Goal: Contribute content: Contribute content

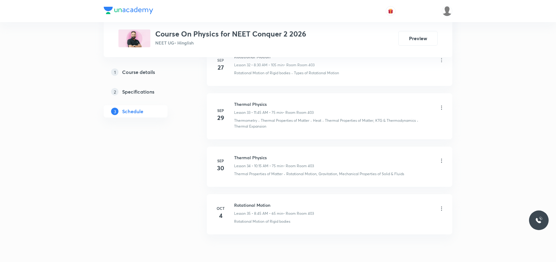
scroll to position [1918, 0]
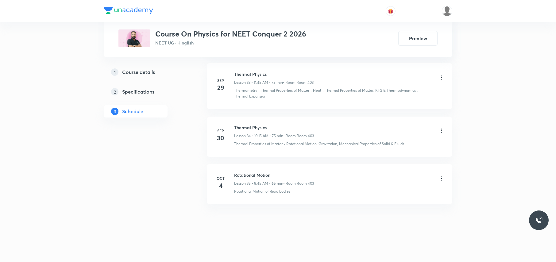
click at [244, 174] on h6 "Rotational Motion" at bounding box center [274, 175] width 80 height 6
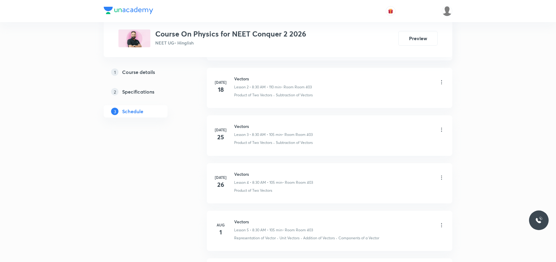
scroll to position [0, 0]
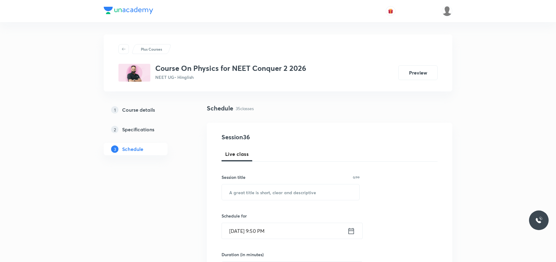
click at [244, 192] on input "text" at bounding box center [291, 193] width 138 height 16
paste input "thermal properties of matter"
click at [308, 197] on input "Thermal Properties of Matter" at bounding box center [291, 193] width 138 height 16
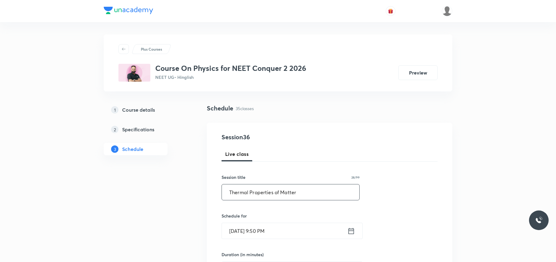
click at [308, 197] on input "Thermal Properties of Matter" at bounding box center [291, 193] width 138 height 16
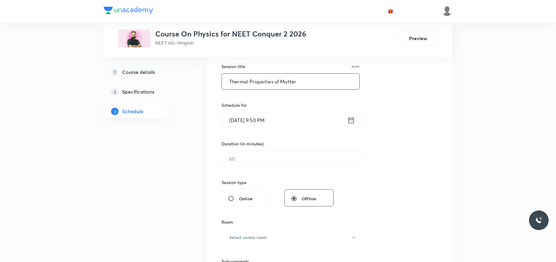
scroll to position [123, 0]
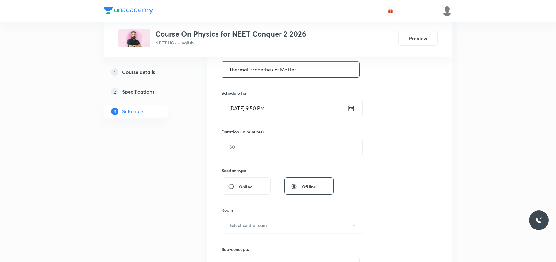
type input "Thermal Properties of Matter"
click at [283, 107] on input "Oct 5, 2025, 9:50 PM" at bounding box center [285, 108] width 126 height 16
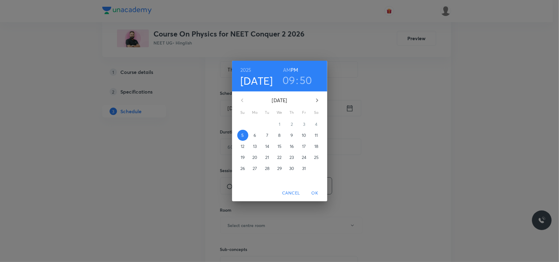
click at [255, 135] on p "6" at bounding box center [255, 135] width 2 height 6
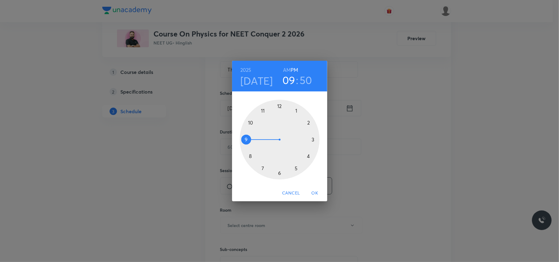
click at [286, 68] on h6 "AM" at bounding box center [287, 70] width 8 height 9
click at [250, 155] on div at bounding box center [280, 140] width 80 height 80
click at [280, 172] on div at bounding box center [280, 140] width 80 height 80
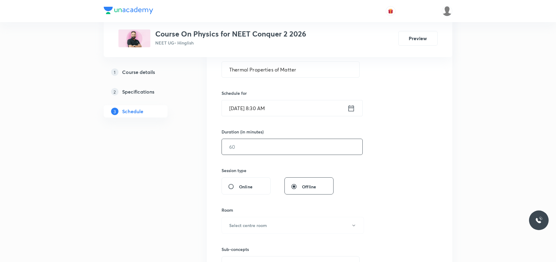
click at [257, 149] on input "text" at bounding box center [292, 147] width 141 height 16
type input "90"
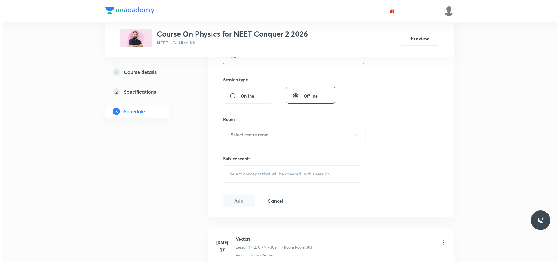
scroll to position [246, 0]
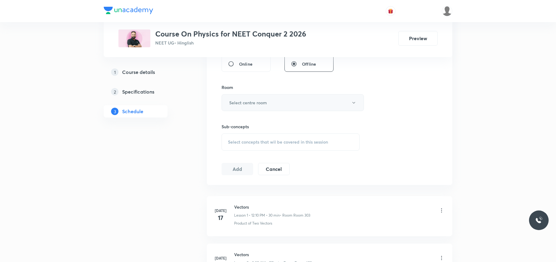
click at [276, 105] on button "Select centre room" at bounding box center [293, 102] width 142 height 17
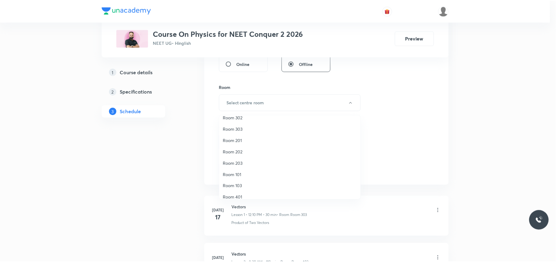
scroll to position [57, 0]
click at [248, 178] on span "Room 403" at bounding box center [291, 180] width 135 height 6
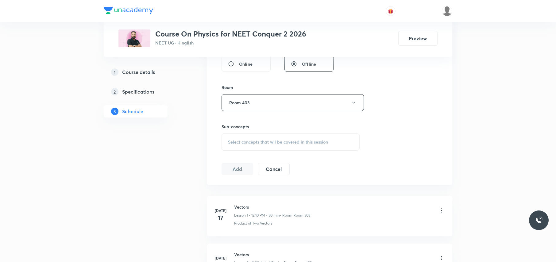
click at [256, 144] on span "Select concepts that wil be covered in this session" at bounding box center [278, 142] width 100 height 5
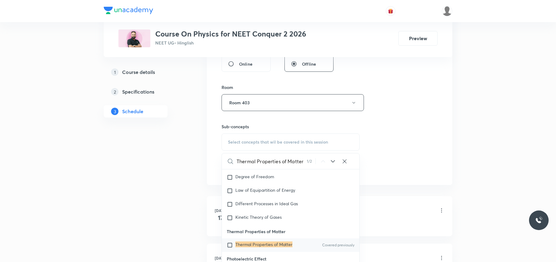
scroll to position [7436, 0]
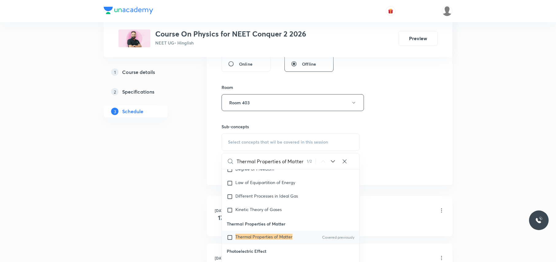
type input "Thermal Properties of Matter"
click at [230, 241] on input "checkbox" at bounding box center [231, 238] width 9 height 6
checkbox input "true"
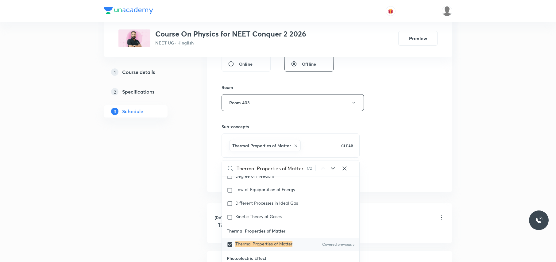
click at [212, 165] on div "Session 36 Live class Session title 28/99 Thermal Properties of Matter ​ Schedu…" at bounding box center [330, 34] width 246 height 315
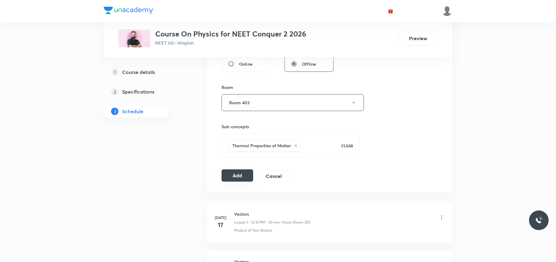
click at [240, 174] on button "Add" at bounding box center [238, 176] width 32 height 12
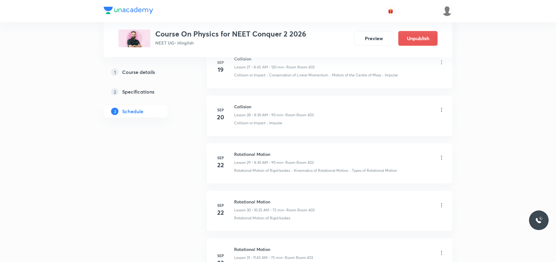
scroll to position [1682, 0]
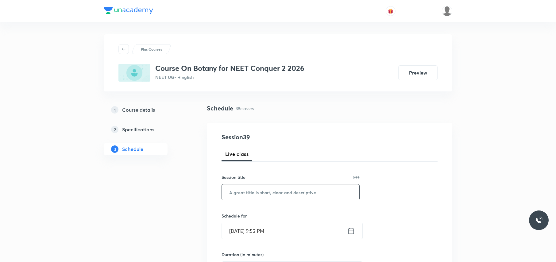
click at [242, 190] on input "text" at bounding box center [291, 193] width 138 height 16
paste input "Morphology of flowering plants"
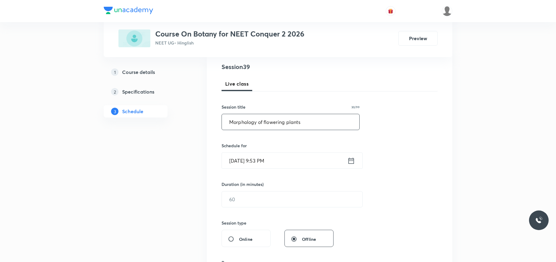
scroll to position [82, 0]
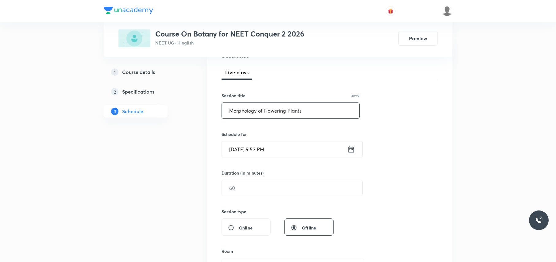
click at [313, 109] on input "Morphology of Flowering Plants" at bounding box center [291, 111] width 138 height 16
type input "Morphology of Flowering Plants"
click at [208, 137] on div "Session 39 Live class Session title 30/99 Morphology of Flowering Plants ​ Sche…" at bounding box center [330, 195] width 246 height 308
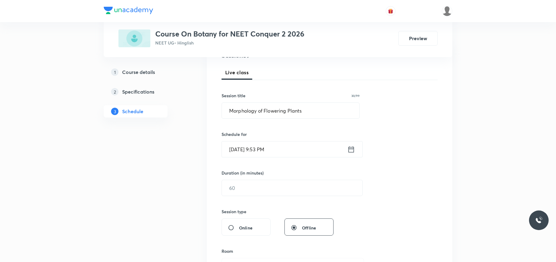
click at [291, 150] on input "Oct 5, 2025, 9:53 PM" at bounding box center [285, 150] width 126 height 16
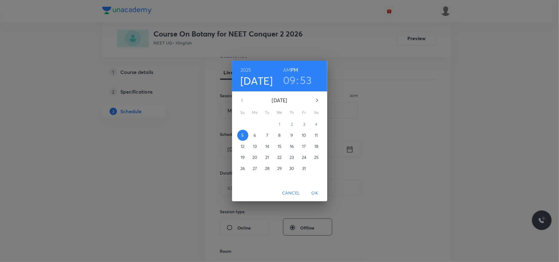
click at [255, 133] on p "6" at bounding box center [255, 135] width 2 height 6
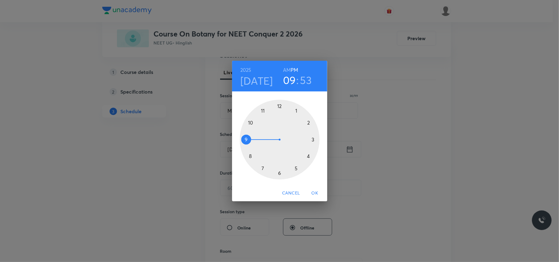
click at [287, 69] on h6 "AM" at bounding box center [287, 70] width 8 height 9
click at [263, 111] on div at bounding box center [280, 140] width 80 height 80
click at [245, 139] on div at bounding box center [280, 140] width 80 height 80
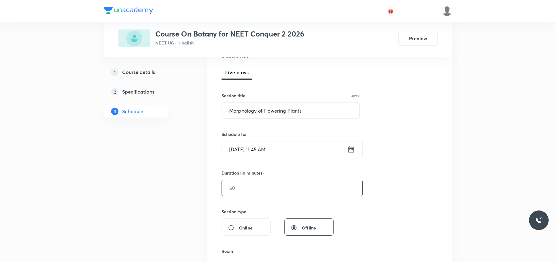
click at [253, 189] on input "text" at bounding box center [292, 188] width 141 height 16
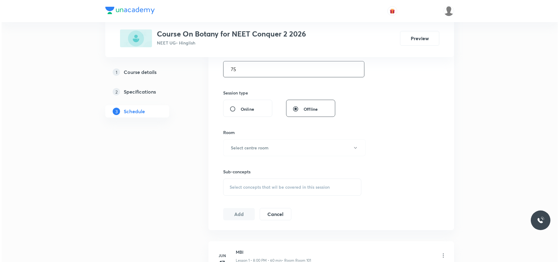
scroll to position [205, 0]
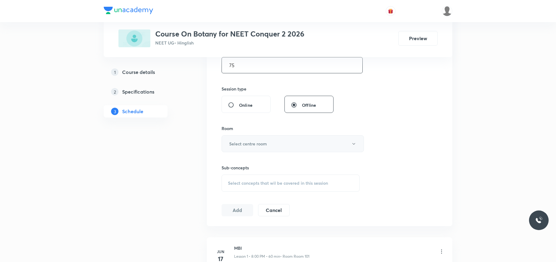
type input "75"
click at [262, 143] on h6 "Select centre room" at bounding box center [248, 144] width 38 height 6
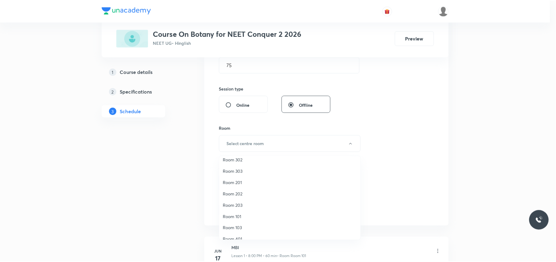
scroll to position [57, 0]
click at [242, 218] on span "Room 403" at bounding box center [291, 221] width 135 height 6
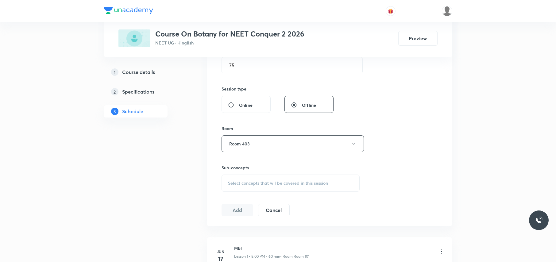
click at [236, 173] on div "Sub-concepts Select concepts that wil be covered in this session" at bounding box center [291, 178] width 138 height 27
click at [236, 181] on span "Select concepts that wil be covered in this session" at bounding box center [278, 183] width 100 height 5
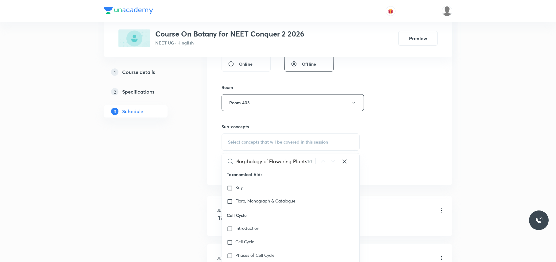
scroll to position [28598, 0]
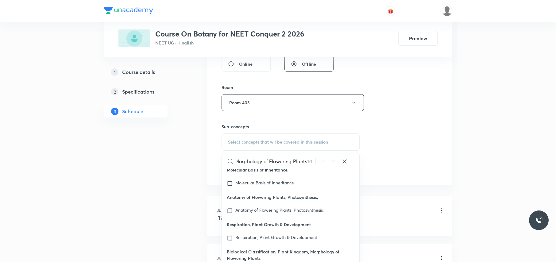
type input "Morphology of Flowering Plants"
checkbox input "true"
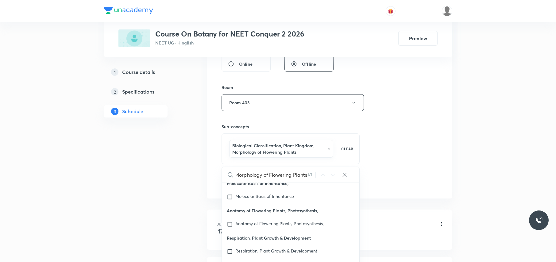
scroll to position [0, 0]
click at [211, 155] on div "Session 39 Live class Session title 30/99 Morphology of Flowering Plants ​ Sche…" at bounding box center [330, 38] width 246 height 322
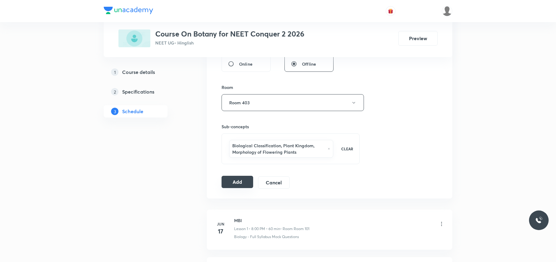
click at [233, 183] on button "Add" at bounding box center [238, 182] width 32 height 12
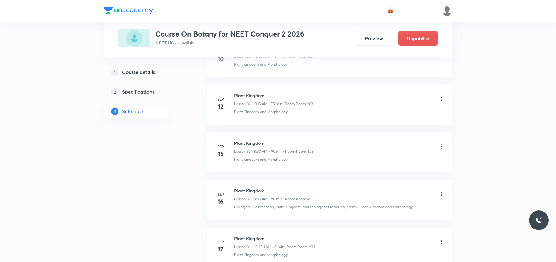
scroll to position [1824, 0]
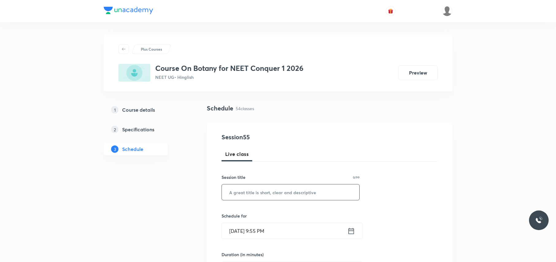
click at [255, 192] on input "text" at bounding box center [291, 193] width 138 height 16
paste input "Respiration in higher plants"
click at [310, 195] on input "Respiration in Higher Plants" at bounding box center [291, 193] width 138 height 16
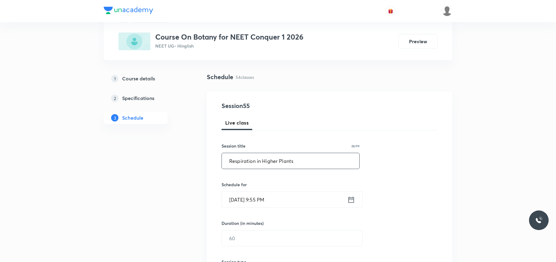
scroll to position [123, 0]
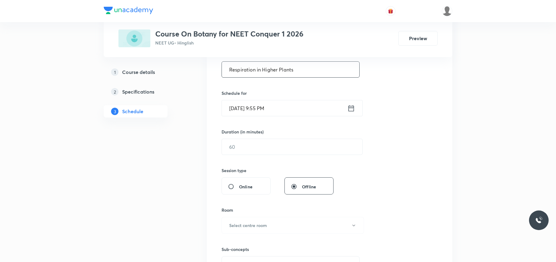
type input "Respiration in Higher Plants"
click at [273, 106] on input "Oct 5, 2025, 9:55 PM" at bounding box center [285, 108] width 126 height 16
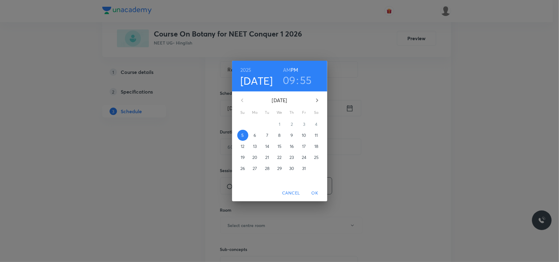
click at [255, 135] on p "6" at bounding box center [255, 135] width 2 height 6
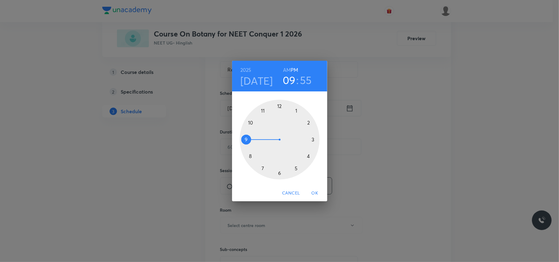
click at [287, 69] on h6 "AM" at bounding box center [287, 70] width 8 height 9
click at [252, 122] on div at bounding box center [280, 140] width 80 height 80
click at [314, 138] on div at bounding box center [280, 140] width 80 height 80
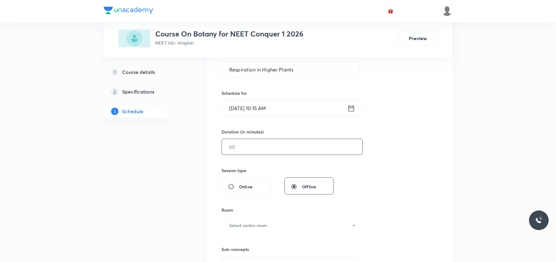
click at [248, 150] on input "text" at bounding box center [292, 147] width 141 height 16
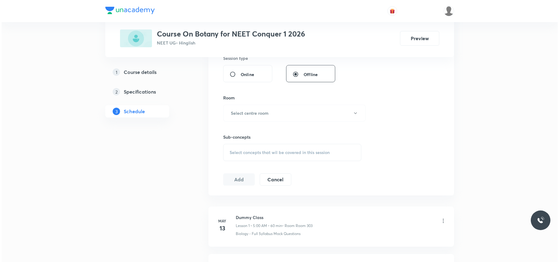
scroll to position [246, 0]
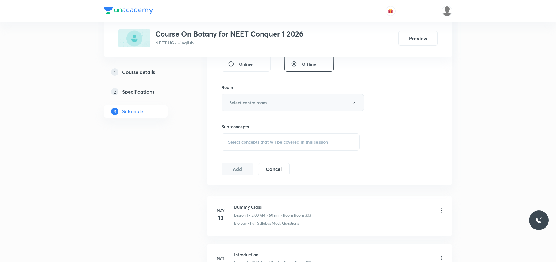
type input "75"
click at [269, 105] on button "Select centre room" at bounding box center [293, 102] width 142 height 17
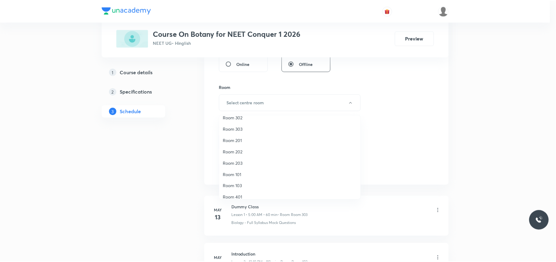
scroll to position [57, 0]
click at [241, 190] on span "Room 402" at bounding box center [291, 191] width 135 height 6
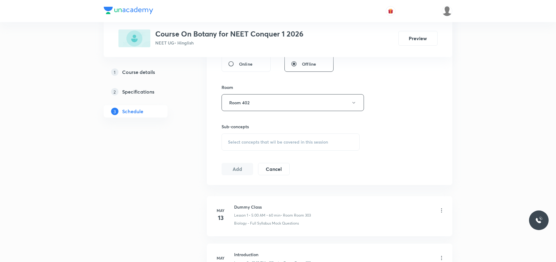
click at [248, 142] on span "Select concepts that wil be covered in this session" at bounding box center [278, 142] width 100 height 5
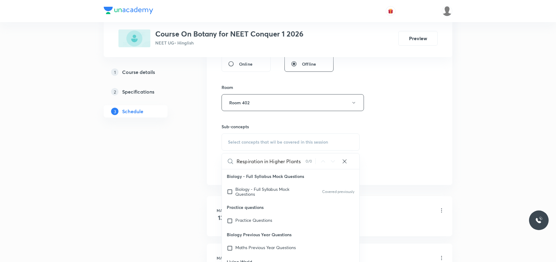
click at [273, 162] on input "Respiration in Higher Plants" at bounding box center [271, 162] width 69 height 16
click at [269, 162] on input "Respiration in Higher Plants" at bounding box center [271, 162] width 69 height 16
click at [283, 168] on input "Higher Plants" at bounding box center [271, 162] width 69 height 16
type input "H"
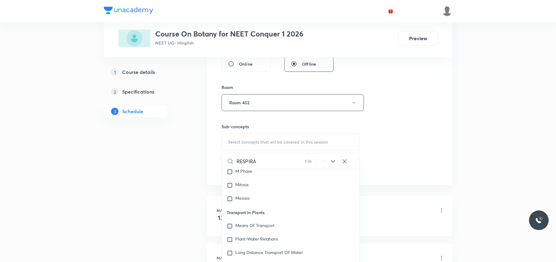
scroll to position [1956, 0]
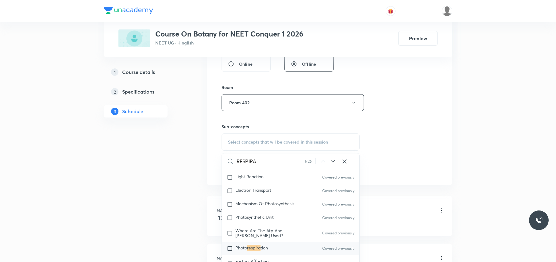
type input "RESPIRA"
click at [230, 250] on input "checkbox" at bounding box center [231, 249] width 9 height 6
checkbox input "true"
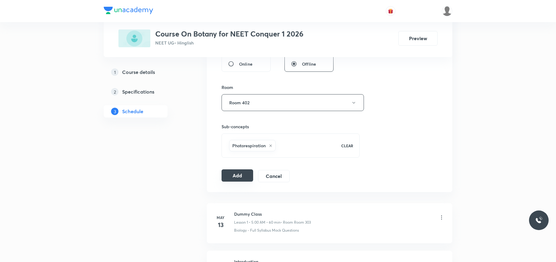
click at [231, 180] on button "Add" at bounding box center [238, 176] width 32 height 12
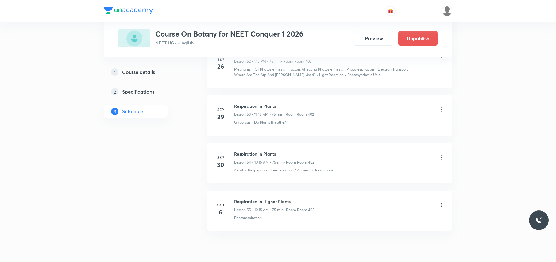
scroll to position [2606, 0]
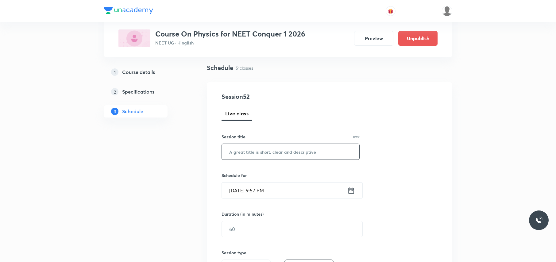
scroll to position [41, 0]
click at [253, 156] on input "text" at bounding box center [291, 152] width 138 height 16
paste input "Thermal Physics"
type input "Thermal Physics"
click at [276, 191] on input "Oct 5, 2025, 9:57 PM" at bounding box center [285, 190] width 126 height 16
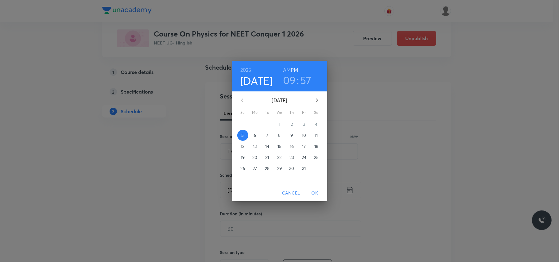
click at [256, 136] on p "6" at bounding box center [255, 135] width 2 height 6
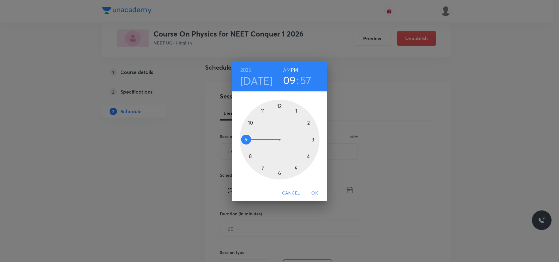
click at [296, 112] on div at bounding box center [280, 140] width 80 height 80
click at [315, 140] on div at bounding box center [280, 140] width 80 height 80
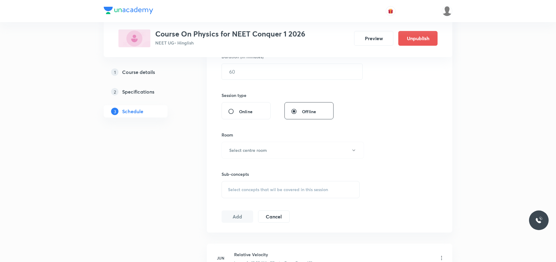
scroll to position [205, 0]
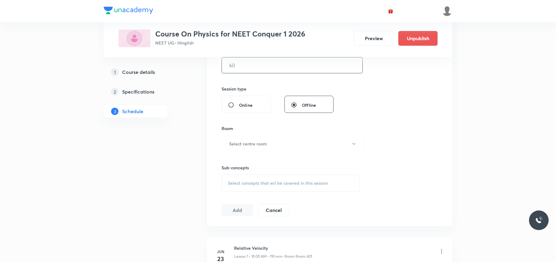
click at [248, 71] on input "text" at bounding box center [292, 65] width 141 height 16
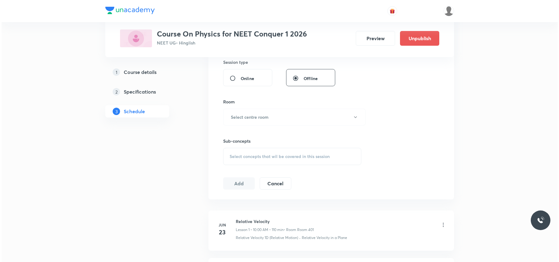
scroll to position [246, 0]
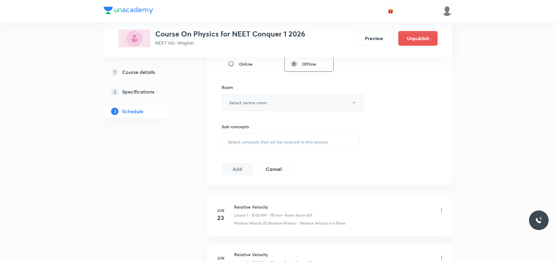
type input "75"
click at [267, 103] on h6 "Select centre room" at bounding box center [248, 102] width 38 height 6
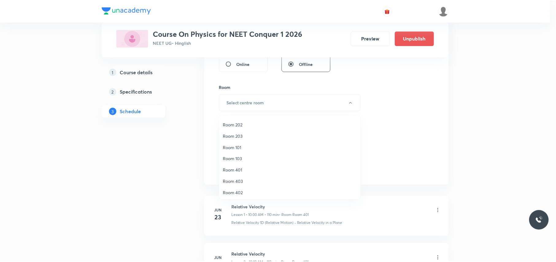
scroll to position [57, 0]
click at [239, 189] on span "Room 402" at bounding box center [291, 191] width 135 height 6
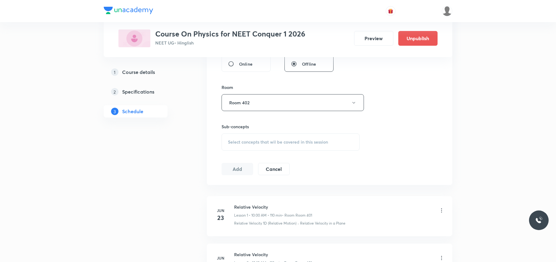
click at [251, 142] on span "Select concepts that wil be covered in this session" at bounding box center [278, 142] width 100 height 5
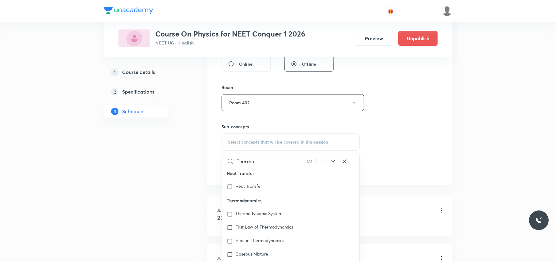
scroll to position [7022, 0]
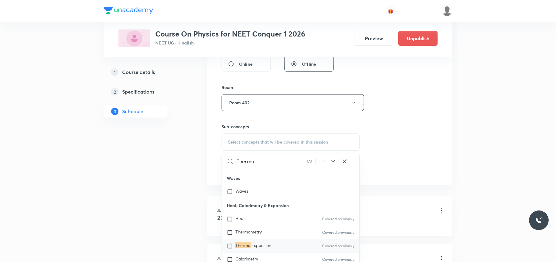
type input "Thermal"
click at [231, 249] on input "checkbox" at bounding box center [231, 246] width 9 height 6
checkbox input "true"
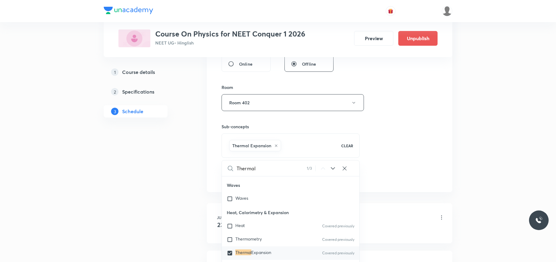
click at [212, 155] on div "Session 52 Live class Session title 16/99 Thermal Physics ​ Schedule for Oct 6,…" at bounding box center [330, 34] width 246 height 315
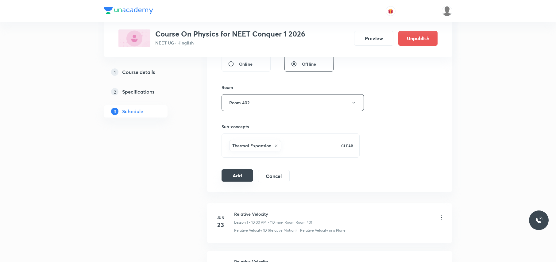
click at [239, 176] on button "Add" at bounding box center [238, 176] width 32 height 12
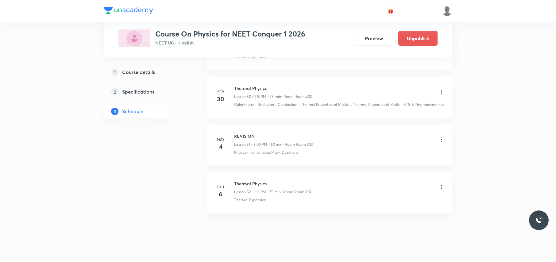
scroll to position [2476, 0]
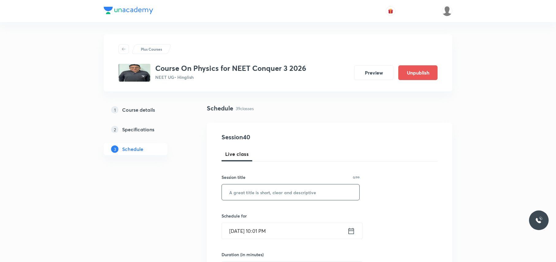
click at [239, 196] on input "text" at bounding box center [291, 193] width 138 height 16
paste input "Mechanical Properties of Solids & Fluids"
type input "Mechanical Properties of Solids & Fluids"
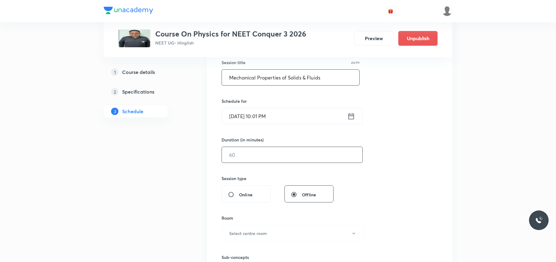
scroll to position [123, 0]
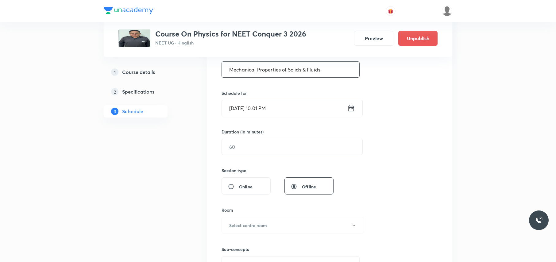
click at [297, 106] on input "[DATE] 10:01 PM" at bounding box center [285, 108] width 126 height 16
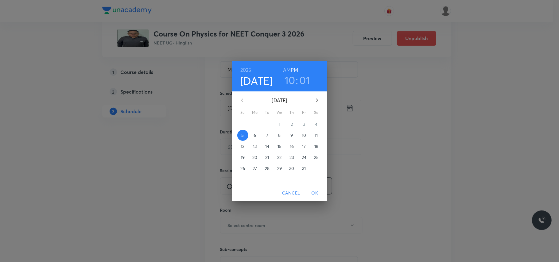
click at [254, 135] on p "6" at bounding box center [255, 135] width 2 height 6
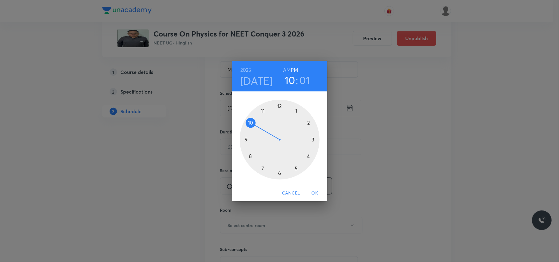
click at [289, 70] on h6 "AM" at bounding box center [287, 70] width 8 height 9
click at [251, 155] on div at bounding box center [280, 140] width 80 height 80
click at [278, 171] on div at bounding box center [280, 140] width 80 height 80
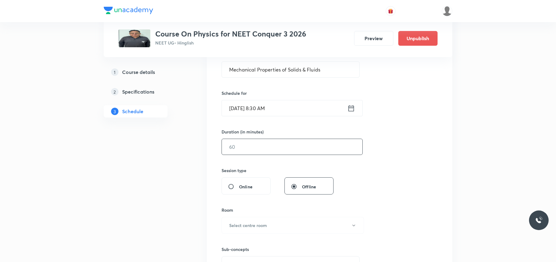
click at [252, 150] on input "text" at bounding box center [292, 147] width 141 height 16
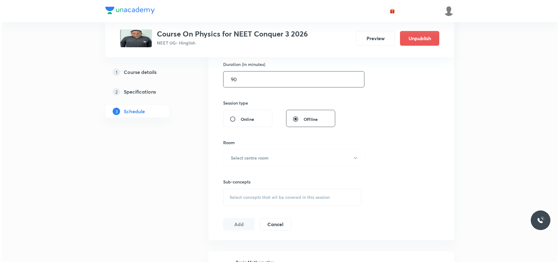
scroll to position [205, 0]
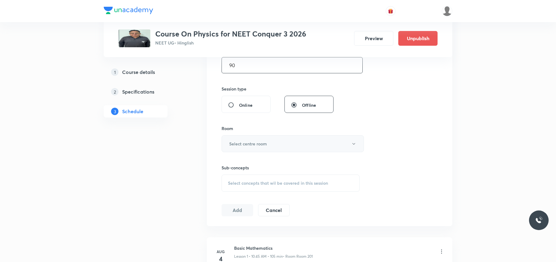
type input "90"
click at [267, 138] on button "Select centre room" at bounding box center [293, 143] width 142 height 17
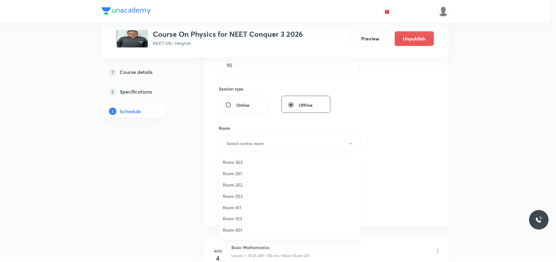
scroll to position [16, 0]
click at [241, 193] on span "Room 201" at bounding box center [291, 193] width 135 height 6
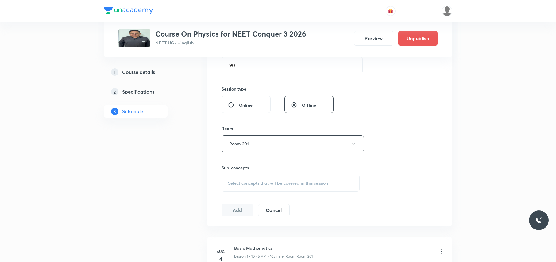
click at [247, 181] on span "Select concepts that wil be covered in this session" at bounding box center [278, 183] width 100 height 5
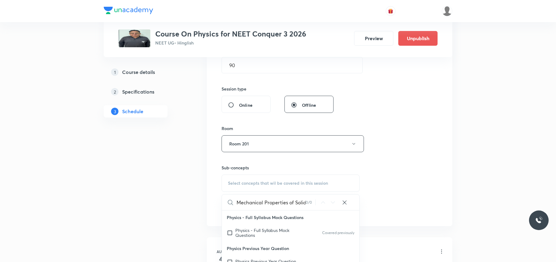
scroll to position [0, 23]
click at [284, 202] on input "Mechanical Properties of Solids & Fluids" at bounding box center [271, 203] width 69 height 16
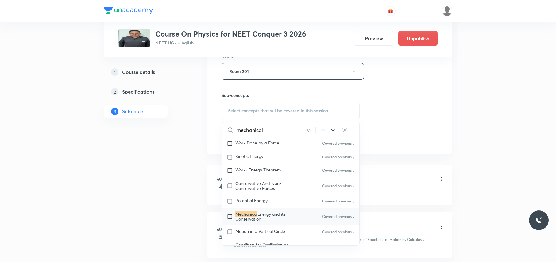
scroll to position [287, 0]
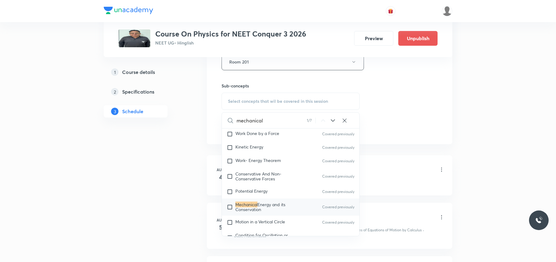
type input "mechanical"
click at [331, 121] on icon at bounding box center [333, 120] width 7 height 7
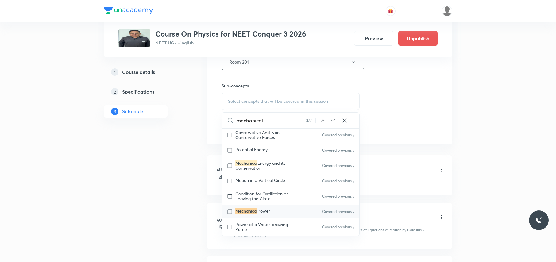
scroll to position [1695, 0]
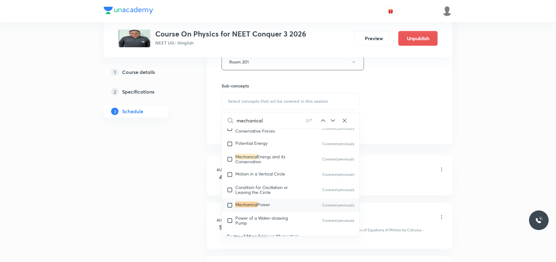
click at [331, 121] on icon at bounding box center [333, 120] width 7 height 7
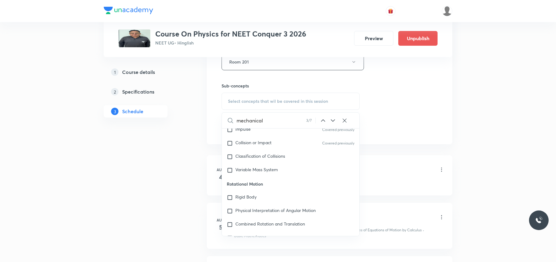
scroll to position [2017, 0]
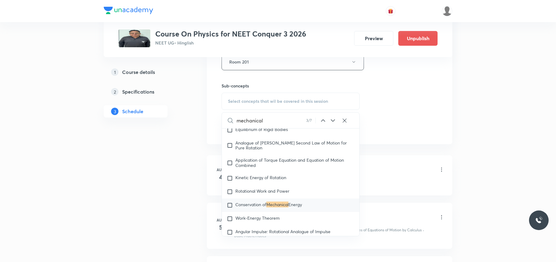
click at [331, 121] on icon at bounding box center [333, 120] width 7 height 7
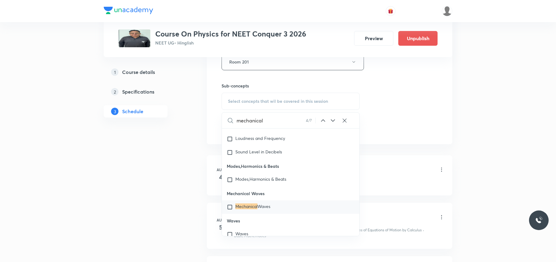
scroll to position [6974, 0]
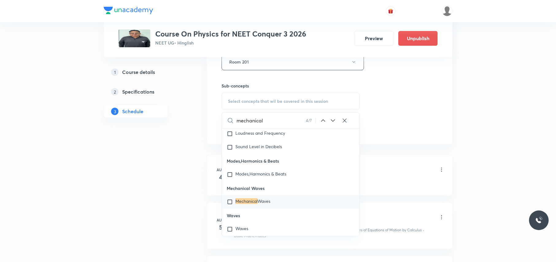
click at [334, 123] on icon at bounding box center [333, 120] width 7 height 7
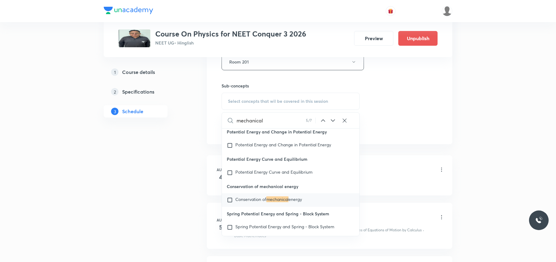
scroll to position [13600, 0]
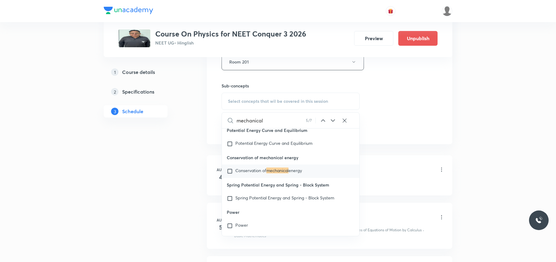
click at [334, 123] on icon at bounding box center [333, 120] width 7 height 7
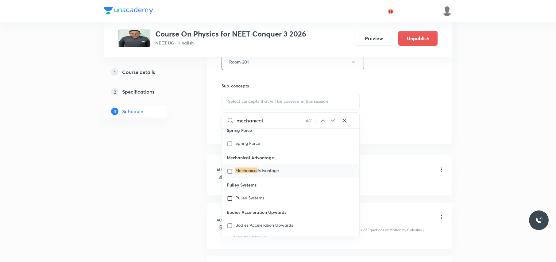
click at [334, 123] on icon at bounding box center [333, 120] width 7 height 7
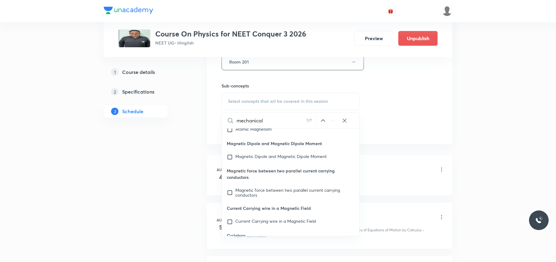
scroll to position [17865, 0]
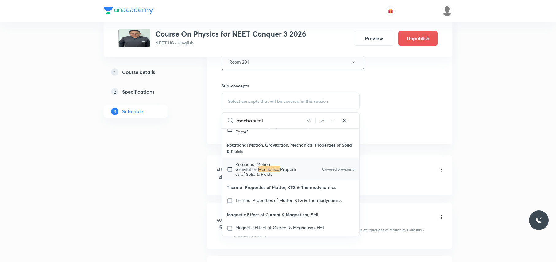
click at [231, 177] on input "checkbox" at bounding box center [231, 169] width 9 height 15
checkbox input "true"
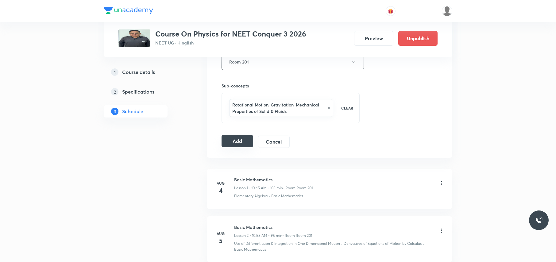
click at [245, 141] on button "Add" at bounding box center [238, 141] width 32 height 12
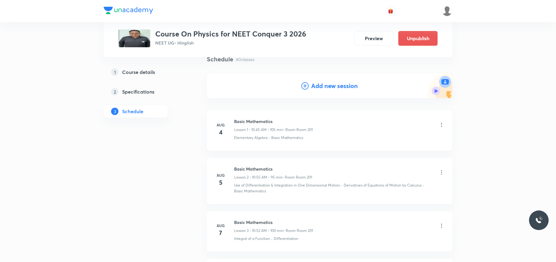
scroll to position [0, 0]
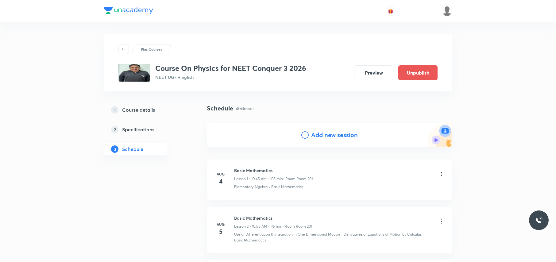
click at [324, 137] on h4 "Add new session" at bounding box center [334, 135] width 47 height 9
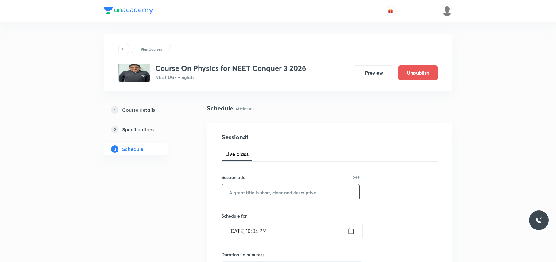
click at [251, 189] on input "text" at bounding box center [291, 193] width 138 height 16
paste input "Mechanical Properties of Solids & Fluids"
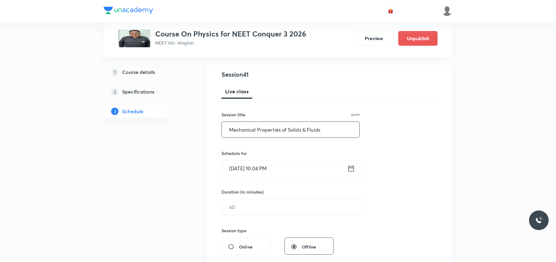
scroll to position [82, 0]
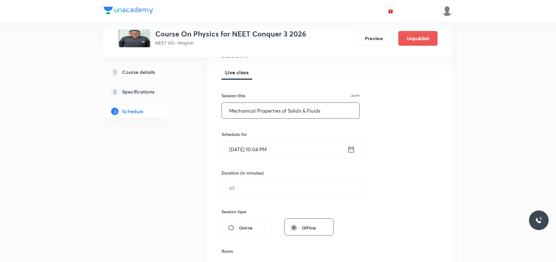
type input "Mechanical Properties of Solids & Fluids"
click at [298, 150] on input "Oct 5, 2025, 10:04 PM" at bounding box center [285, 150] width 126 height 16
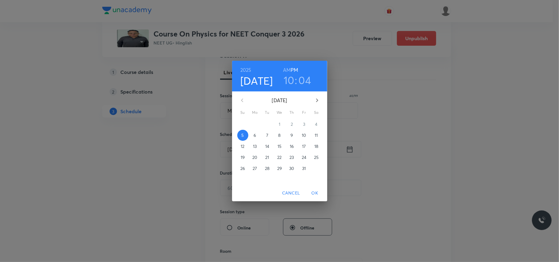
click at [257, 134] on span "6" at bounding box center [255, 135] width 11 height 6
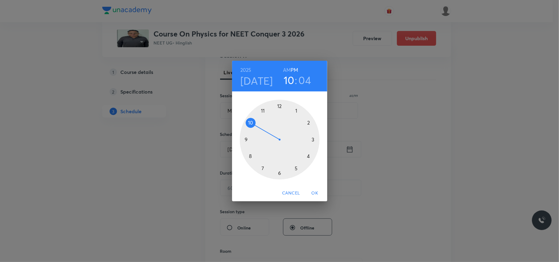
click at [288, 71] on h6 "AM" at bounding box center [287, 70] width 8 height 9
click at [263, 111] on div at bounding box center [280, 140] width 80 height 80
click at [248, 140] on div at bounding box center [280, 140] width 80 height 80
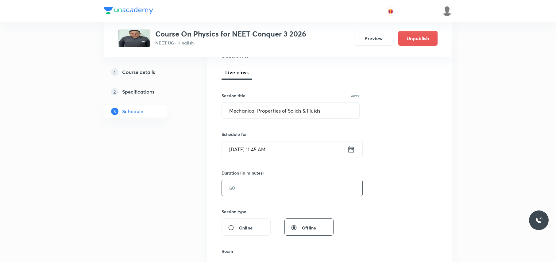
click at [252, 188] on input "text" at bounding box center [292, 188] width 141 height 16
type input "75"
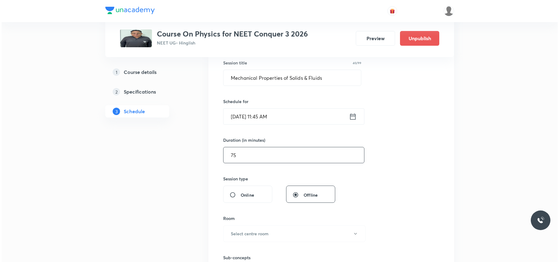
scroll to position [205, 0]
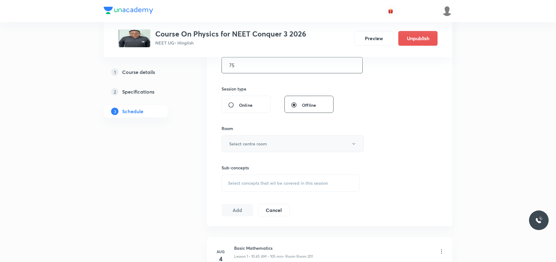
click at [267, 146] on h6 "Select centre room" at bounding box center [248, 144] width 38 height 6
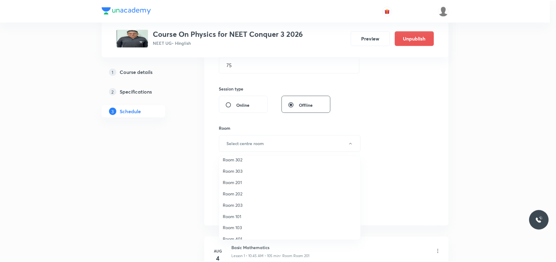
scroll to position [0, 0]
click at [240, 209] on span "Room 201" at bounding box center [291, 210] width 135 height 6
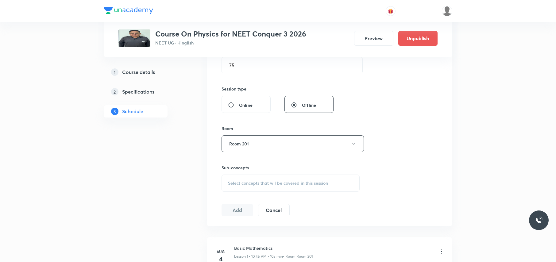
click at [248, 179] on div "Select concepts that wil be covered in this session" at bounding box center [291, 183] width 138 height 17
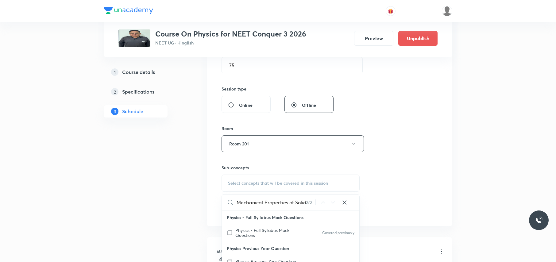
drag, startPoint x: 246, startPoint y: 203, endPoint x: 241, endPoint y: 204, distance: 5.0
click at [241, 204] on input "Mechanical Properties of Solids & Fluids" at bounding box center [271, 203] width 69 height 16
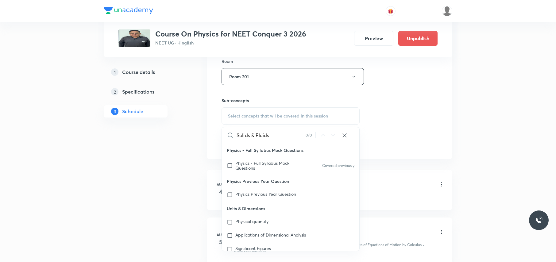
scroll to position [287, 0]
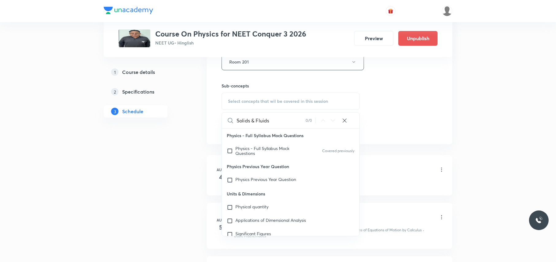
click at [278, 120] on input "Solids & Fluids" at bounding box center [271, 121] width 69 height 16
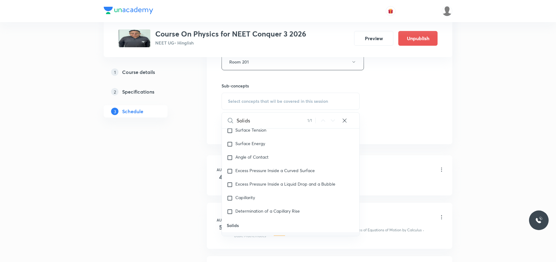
scroll to position [3775, 0]
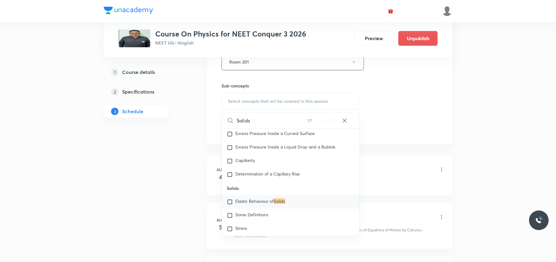
click at [268, 123] on input "Solids" at bounding box center [272, 121] width 71 height 16
type input "Solid"
click at [333, 122] on icon at bounding box center [333, 120] width 7 height 7
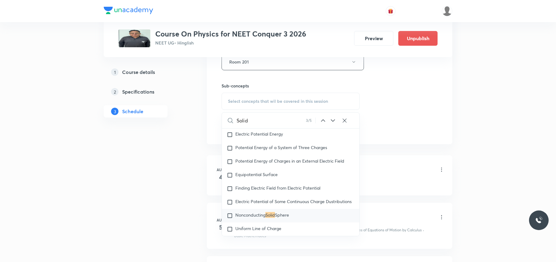
scroll to position [4707, 0]
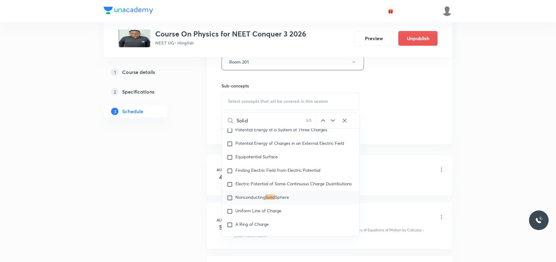
click at [332, 121] on icon at bounding box center [333, 120] width 7 height 7
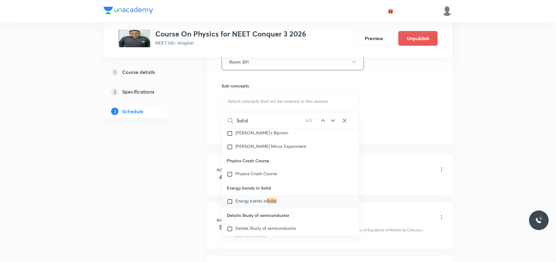
click at [332, 121] on icon at bounding box center [333, 120] width 7 height 7
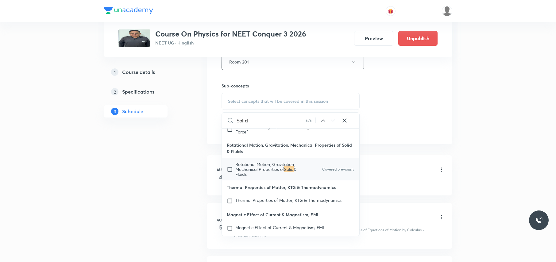
click at [230, 177] on input "checkbox" at bounding box center [231, 169] width 9 height 15
checkbox input "true"
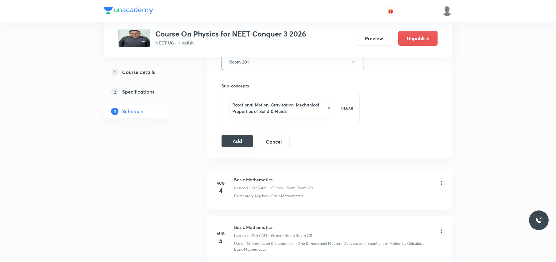
click at [241, 147] on button "Add" at bounding box center [238, 141] width 32 height 12
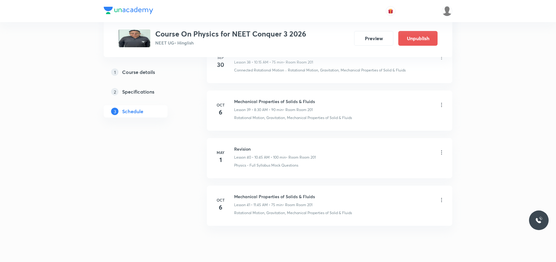
scroll to position [1944, 0]
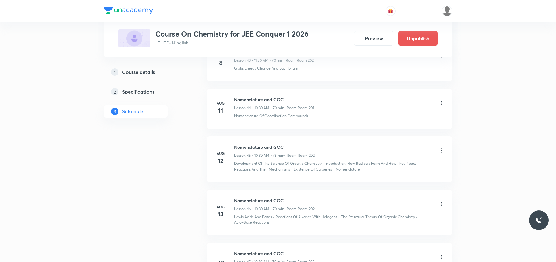
scroll to position [4304, 0]
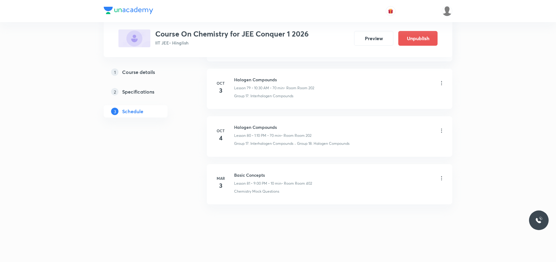
click at [252, 129] on h6 "Halogen Compounds" at bounding box center [272, 127] width 77 height 6
copy h6 "Halogen Compounds"
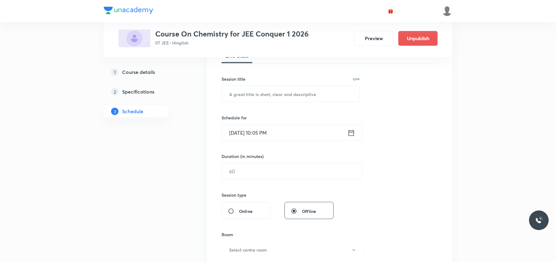
scroll to position [0, 0]
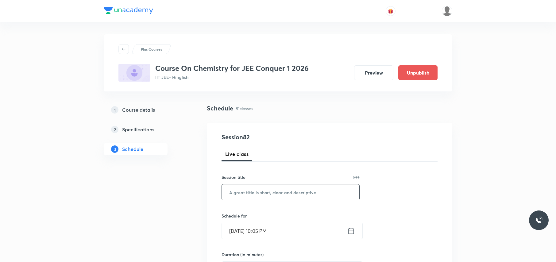
click at [246, 193] on input "text" at bounding box center [291, 193] width 138 height 16
paste input "Halogen Compounds"
type input "Halogen Compounds"
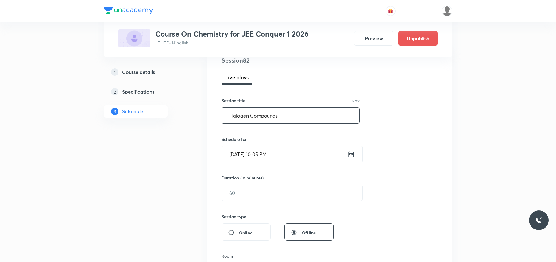
scroll to position [82, 0]
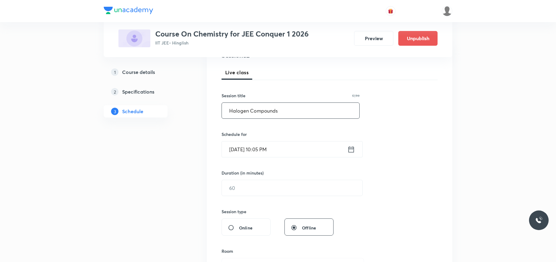
click at [300, 146] on input "[DATE] 10:05 PM" at bounding box center [285, 150] width 126 height 16
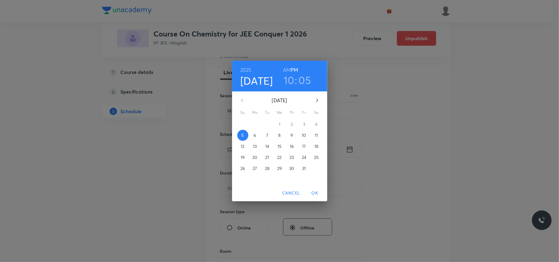
click at [256, 133] on p "6" at bounding box center [255, 135] width 2 height 6
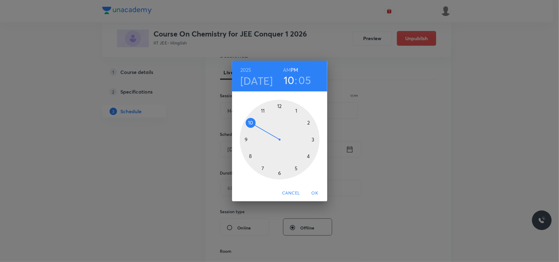
click at [289, 71] on h6 "AM" at bounding box center [287, 70] width 8 height 9
click at [305, 83] on h3 "05" at bounding box center [305, 80] width 13 height 13
click at [279, 171] on div at bounding box center [280, 140] width 80 height 80
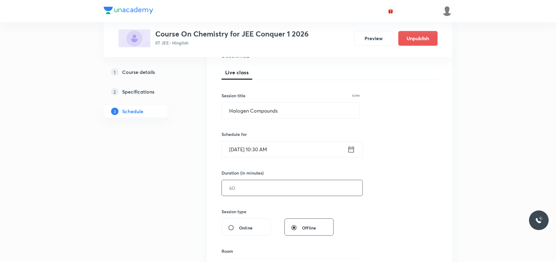
click at [250, 184] on input "text" at bounding box center [292, 188] width 141 height 16
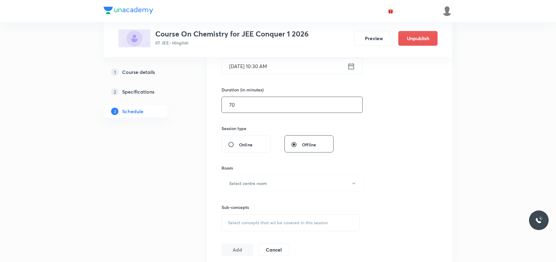
scroll to position [205, 0]
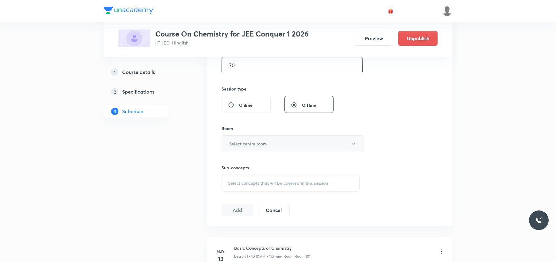
type input "70"
click at [262, 144] on h6 "Select centre room" at bounding box center [248, 144] width 38 height 6
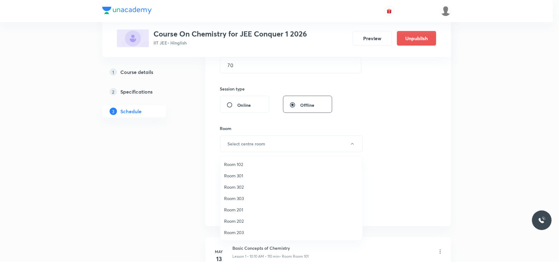
click at [235, 221] on span "Room 202" at bounding box center [291, 221] width 135 height 6
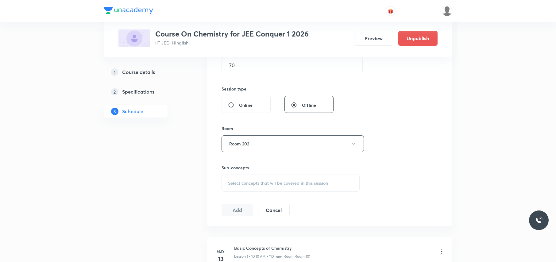
click at [244, 185] on span "Select concepts that wil be covered in this session" at bounding box center [278, 183] width 100 height 5
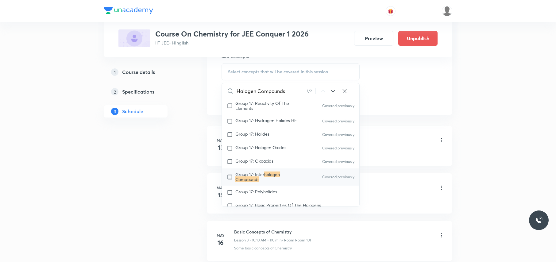
scroll to position [327, 0]
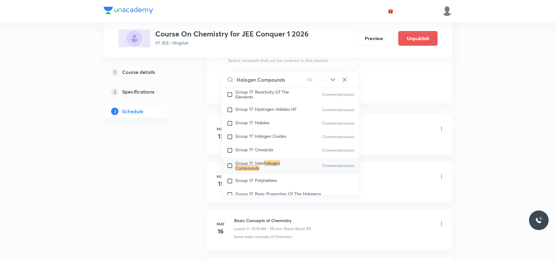
type input "Halogen Compounds"
click at [228, 169] on input "checkbox" at bounding box center [231, 166] width 9 height 10
checkbox input "true"
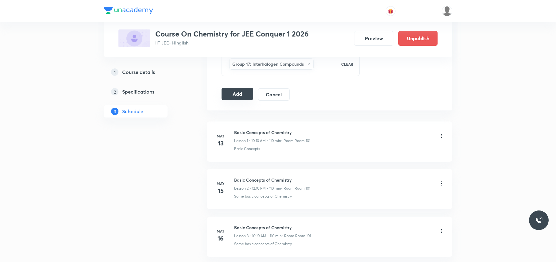
click at [225, 90] on button "Add" at bounding box center [238, 94] width 32 height 12
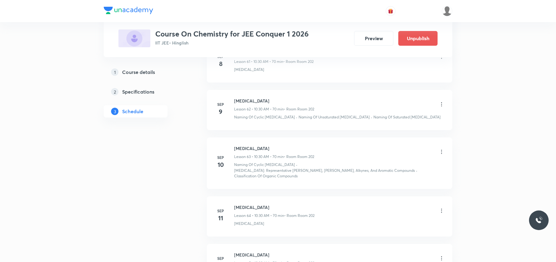
scroll to position [4069, 0]
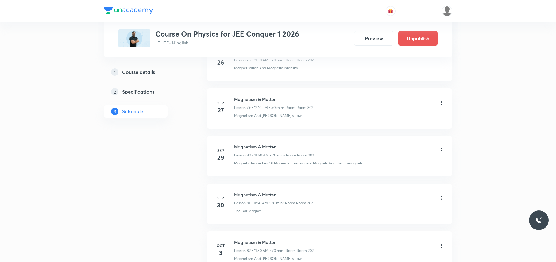
scroll to position [4345, 0]
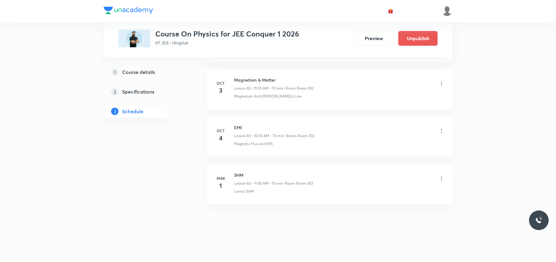
click at [239, 123] on li "[DATE] EMI Lesson 83 • 10:30 AM • 70 min • Room Room 202 Magnetic Flux and EMI" at bounding box center [330, 137] width 246 height 40
click at [239, 123] on li "Oct 4 EMI Lesson 83 • 10:30 AM • 70 min • Room Room 202 Magnetic Flux and EMI" at bounding box center [330, 137] width 246 height 40
copy h6 "EMI"
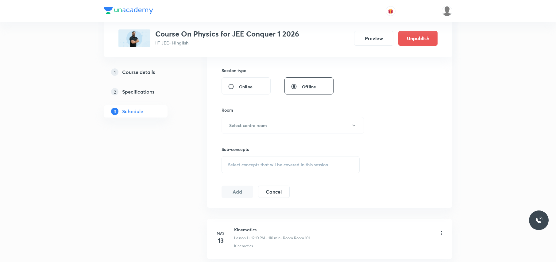
scroll to position [0, 0]
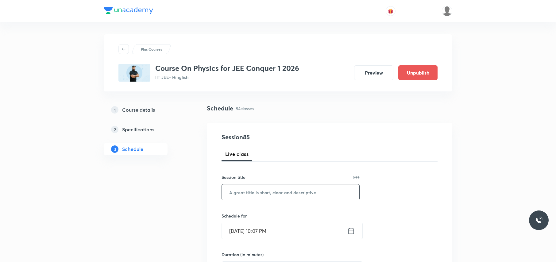
paste input "EMI"
click at [260, 189] on input "text" at bounding box center [291, 193] width 138 height 16
type input "EMI"
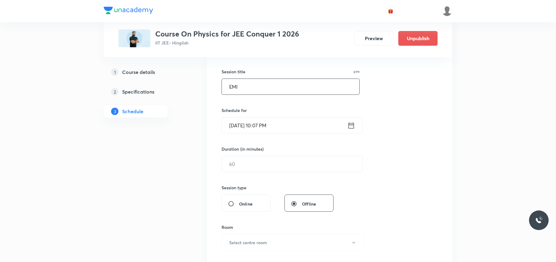
scroll to position [123, 0]
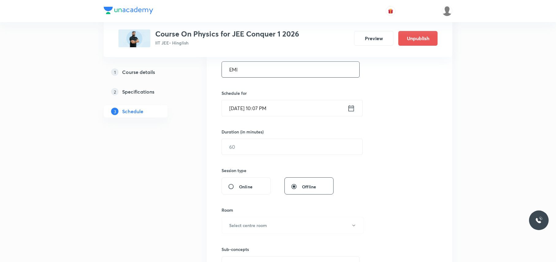
click at [302, 106] on input "Oct 5, 2025, 10:07 PM" at bounding box center [285, 108] width 126 height 16
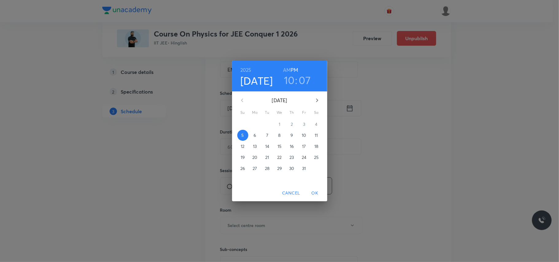
click at [256, 135] on p "6" at bounding box center [255, 135] width 2 height 6
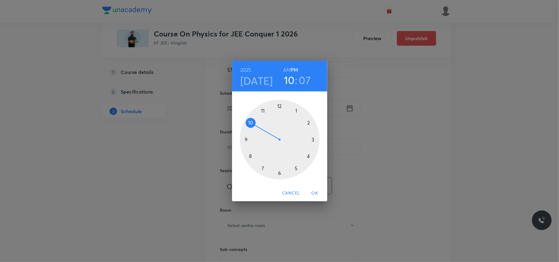
click at [288, 68] on h6 "AM" at bounding box center [287, 70] width 8 height 9
click at [263, 111] on div at bounding box center [280, 140] width 80 height 80
click at [251, 123] on div at bounding box center [280, 140] width 80 height 80
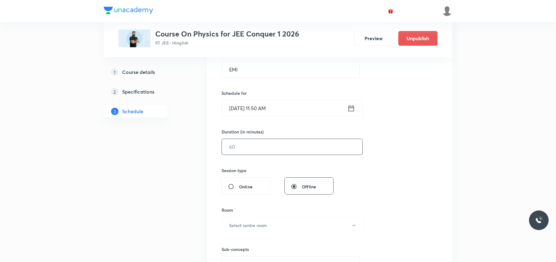
click at [250, 146] on input "text" at bounding box center [292, 147] width 141 height 16
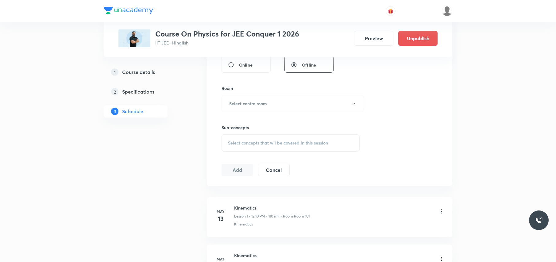
scroll to position [246, 0]
type input "70"
click at [268, 97] on button "Select centre room" at bounding box center [293, 102] width 142 height 17
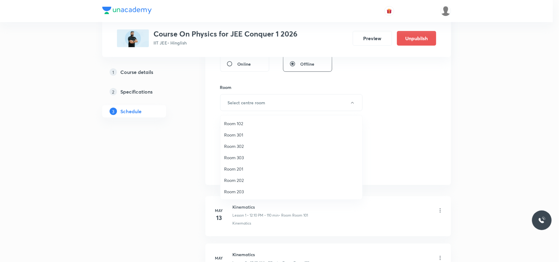
click at [241, 167] on span "Room 201" at bounding box center [291, 169] width 135 height 6
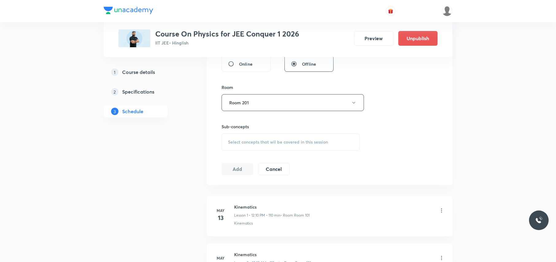
click at [249, 138] on div "Select concepts that wil be covered in this session" at bounding box center [291, 142] width 138 height 17
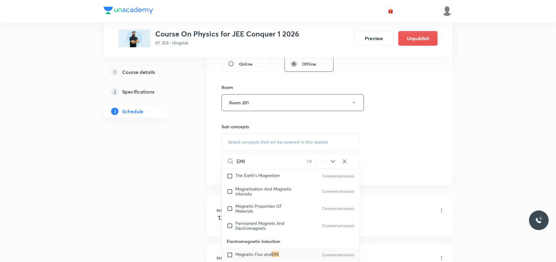
scroll to position [327, 0]
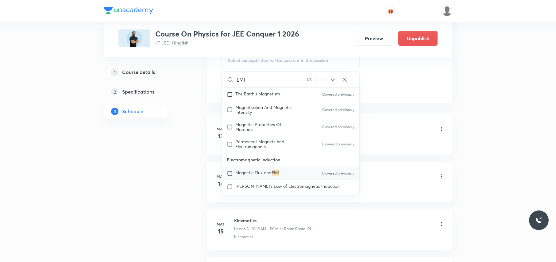
type input "EMI"
click at [230, 170] on input "checkbox" at bounding box center [231, 173] width 9 height 6
checkbox input "true"
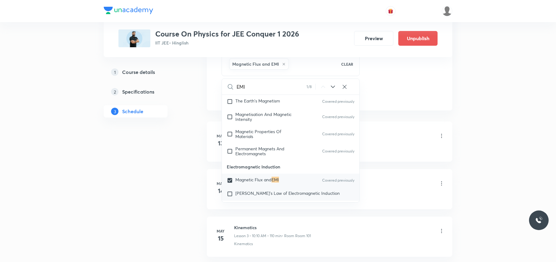
click at [230, 191] on input "checkbox" at bounding box center [231, 194] width 9 height 6
checkbox input "true"
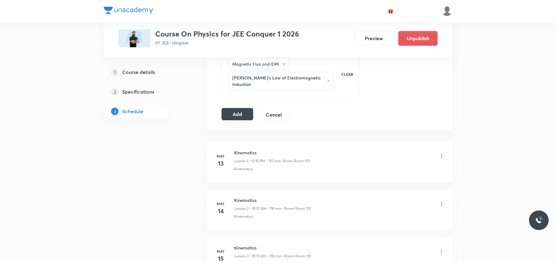
click at [240, 108] on button "Add" at bounding box center [238, 114] width 32 height 12
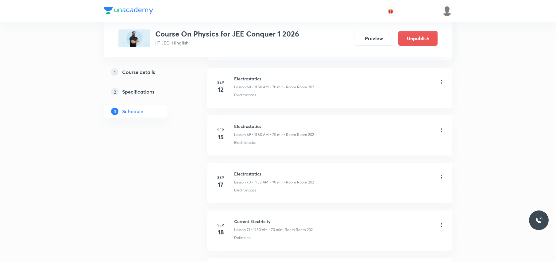
scroll to position [4061, 0]
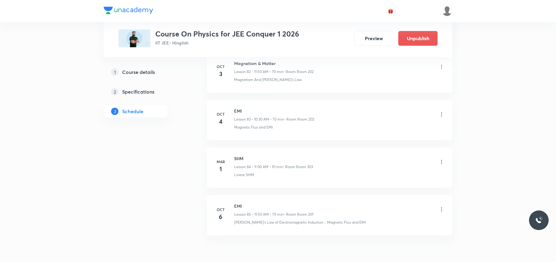
click at [225, 216] on li "Oct 6 EMI Lesson 85 • 11:50 AM • 70 min • Room Room 201 Faraday's Law of Electr…" at bounding box center [330, 215] width 246 height 40
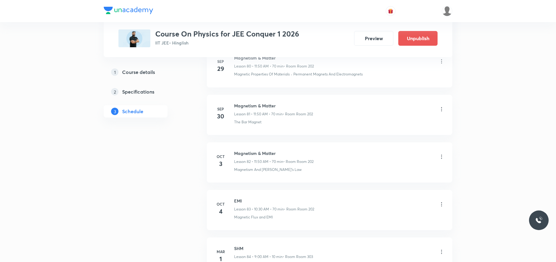
scroll to position [4110, 0]
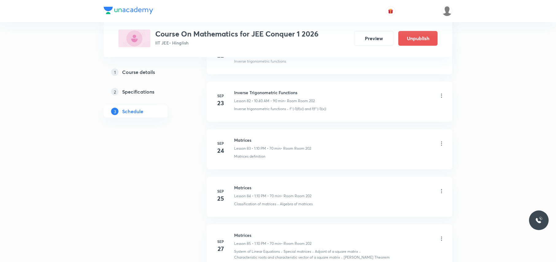
scroll to position [4610, 0]
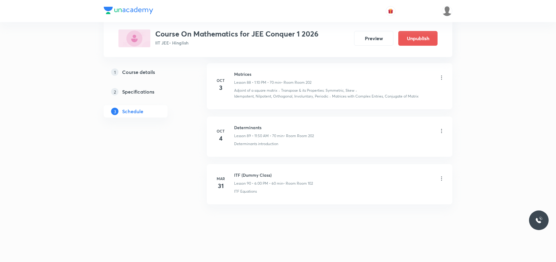
click at [248, 126] on h6 "Determinants" at bounding box center [274, 127] width 80 height 6
copy h6 "Determinants"
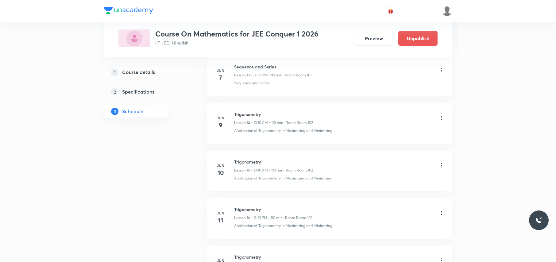
scroll to position [0, 0]
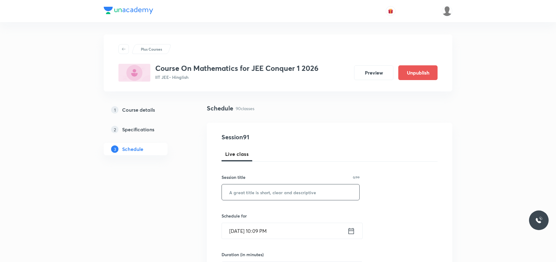
click at [269, 192] on input "text" at bounding box center [291, 193] width 138 height 16
paste input "Determinants"
type input "Determinants"
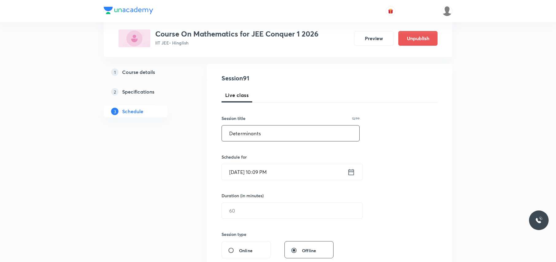
scroll to position [82, 0]
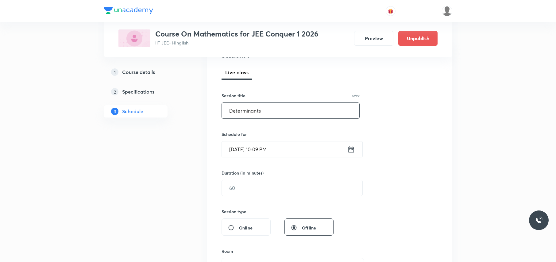
click at [294, 154] on input "[DATE] 10:09 PM" at bounding box center [285, 150] width 126 height 16
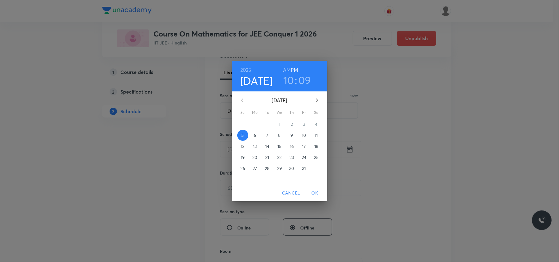
click at [255, 135] on p "6" at bounding box center [255, 135] width 2 height 6
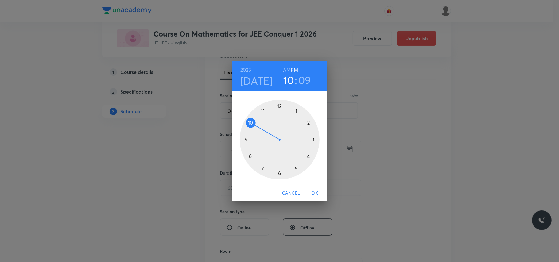
click at [297, 111] on div at bounding box center [280, 140] width 80 height 80
click at [308, 123] on div at bounding box center [280, 140] width 80 height 80
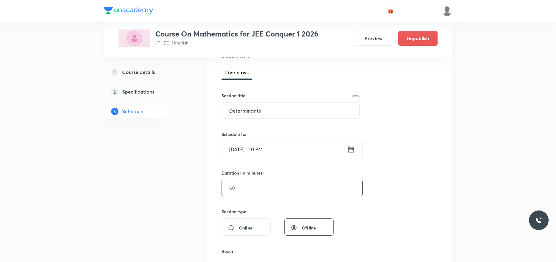
click at [241, 191] on input "text" at bounding box center [292, 188] width 141 height 16
click at [241, 191] on input "70" at bounding box center [292, 188] width 141 height 16
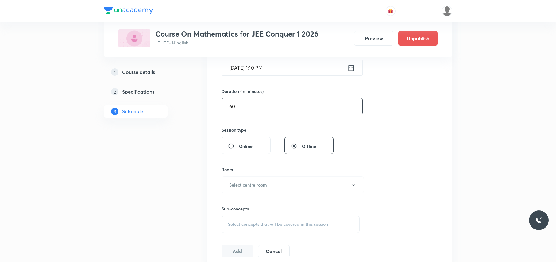
scroll to position [164, 0]
type input "60"
click at [257, 184] on h6 "Select centre room" at bounding box center [248, 184] width 38 height 6
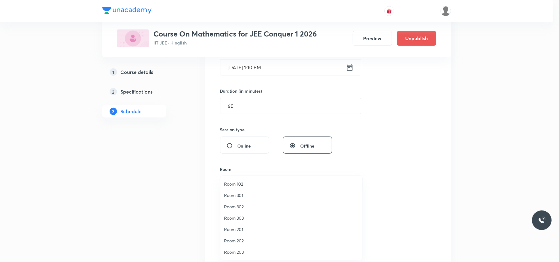
click at [237, 229] on span "Room 201" at bounding box center [291, 229] width 135 height 6
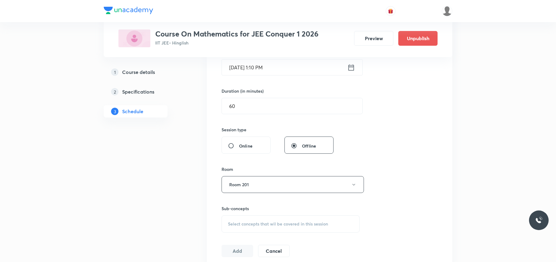
scroll to position [205, 0]
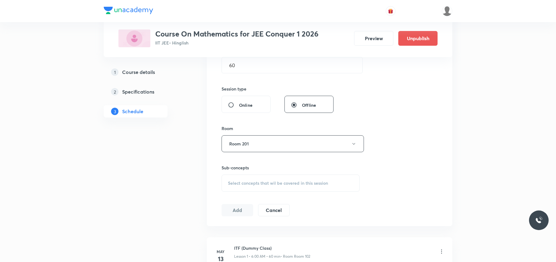
click at [259, 181] on span "Select concepts that wil be covered in this session" at bounding box center [278, 183] width 100 height 5
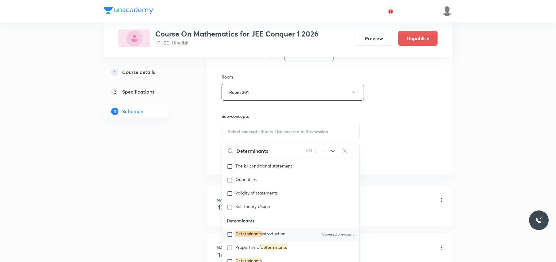
scroll to position [287, 0]
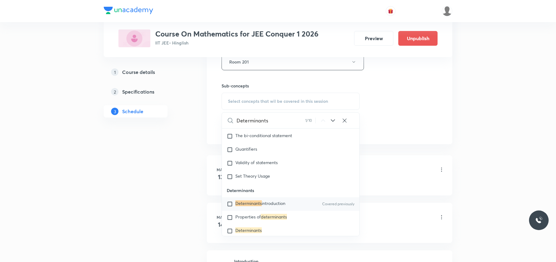
type input "Determinants"
click at [230, 207] on input "checkbox" at bounding box center [231, 204] width 9 height 6
checkbox input "true"
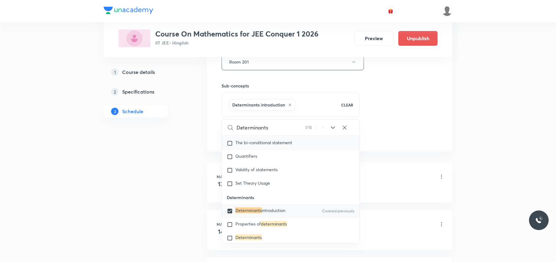
click at [229, 228] on input "checkbox" at bounding box center [231, 225] width 9 height 6
checkbox input "true"
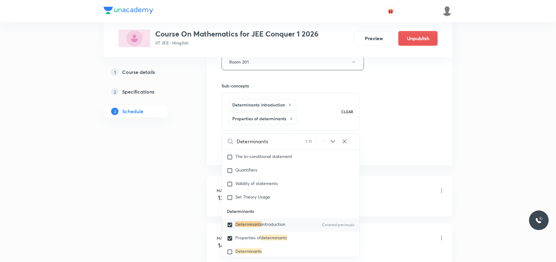
click at [216, 135] on div "Session 91 Live class Session title 12/99 Determinants ​ Schedule for [DATE] 1:…" at bounding box center [330, 0] width 246 height 329
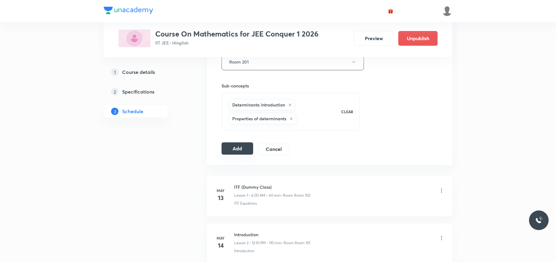
click at [243, 151] on button "Add" at bounding box center [238, 148] width 32 height 12
